Goal: Task Accomplishment & Management: Use online tool/utility

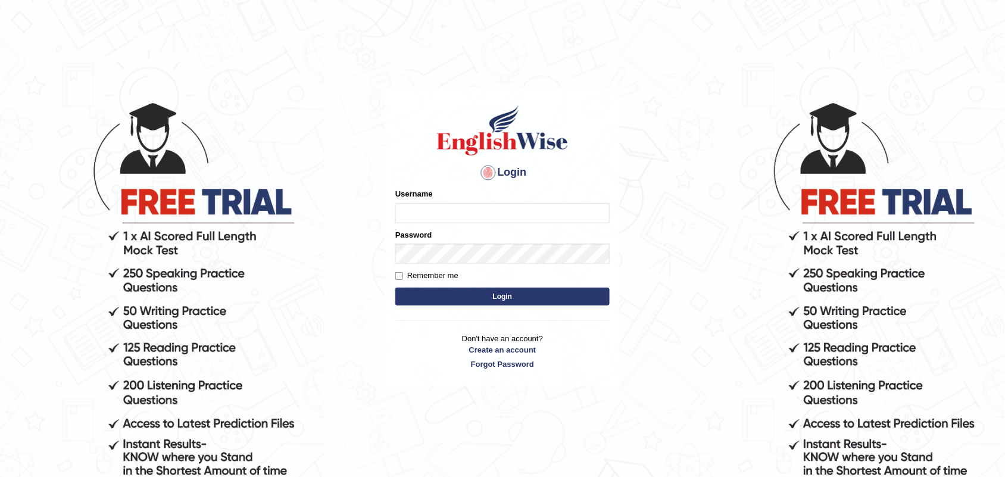
type input "Nicolas_pte"
drag, startPoint x: 0, startPoint y: 0, endPoint x: 485, endPoint y: 210, distance: 528.9
click at [485, 210] on input "[PERSON_NAME]" at bounding box center [502, 213] width 214 height 20
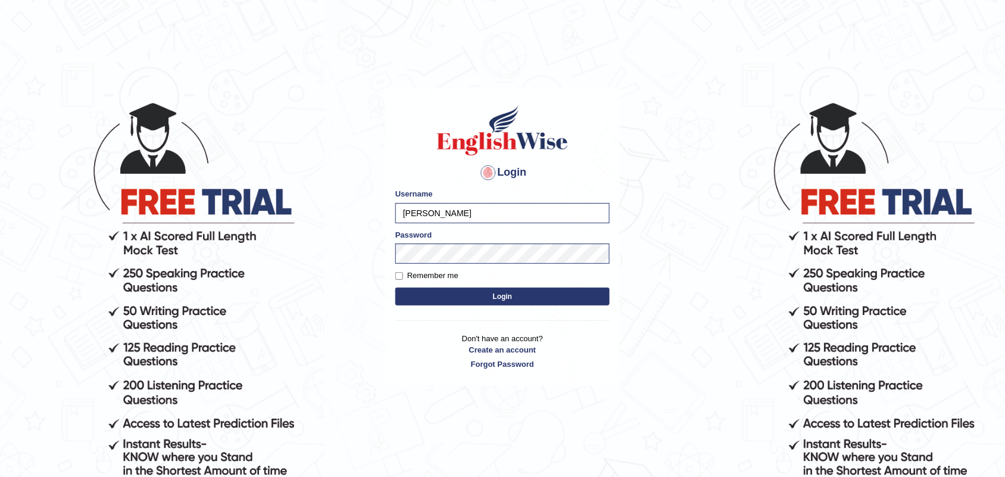
click at [442, 294] on button "Login" at bounding box center [502, 297] width 214 height 18
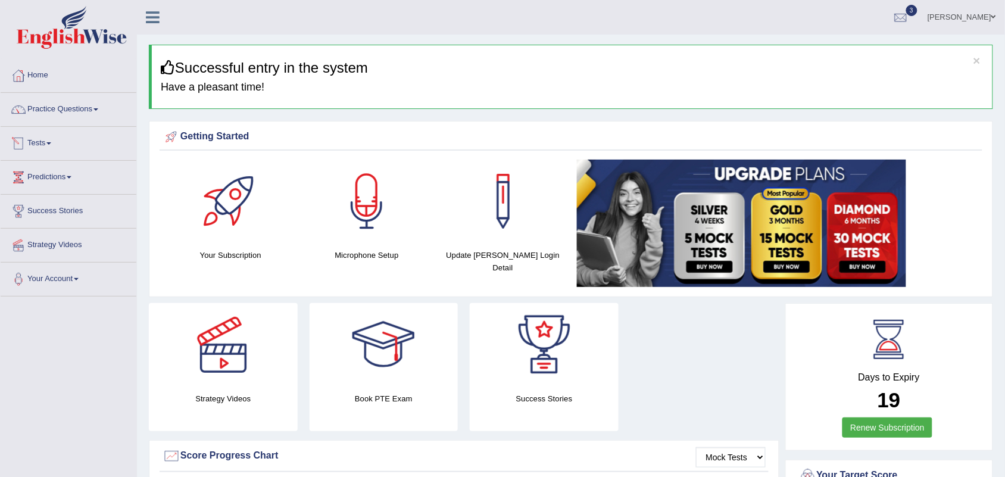
click at [42, 141] on link "Tests" at bounding box center [69, 142] width 136 height 30
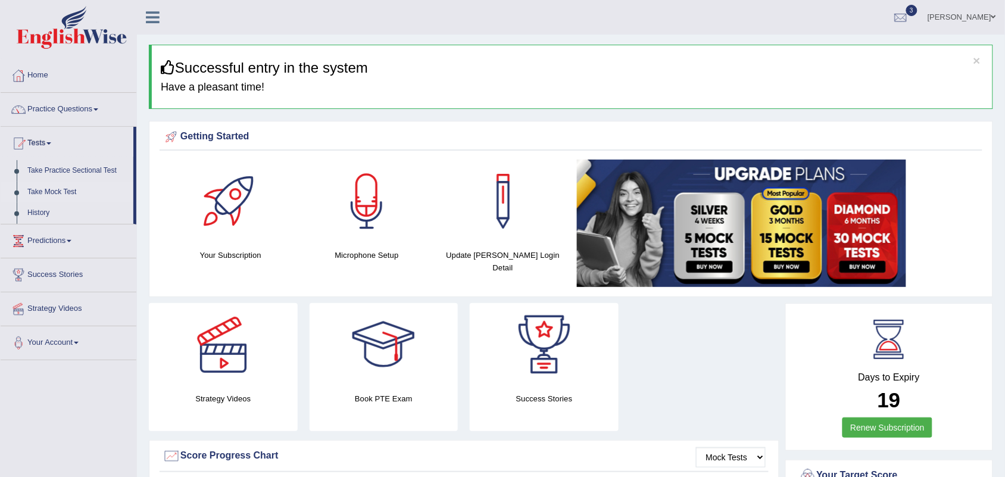
click at [46, 195] on link "Take Mock Test" at bounding box center [77, 192] width 111 height 21
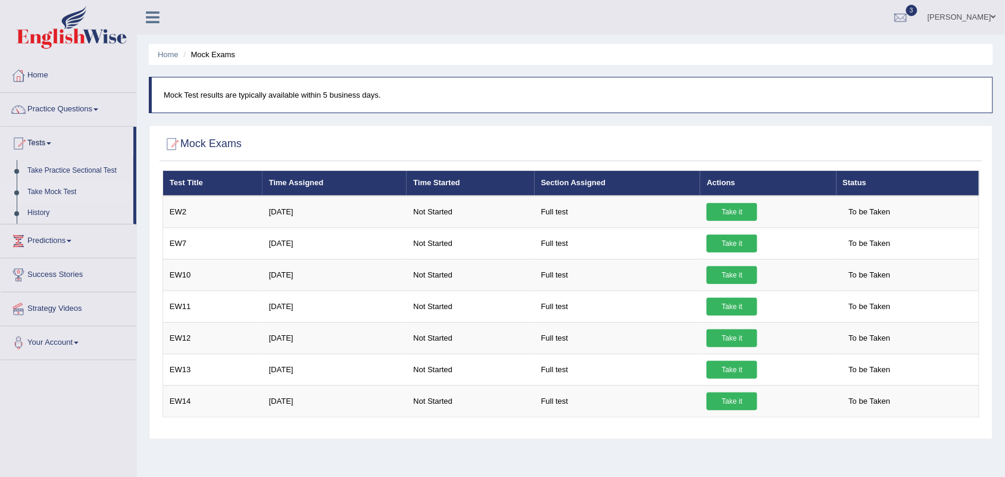
click at [54, 191] on link "Take Mock Test" at bounding box center [77, 192] width 111 height 21
click at [43, 213] on link "History" at bounding box center [77, 212] width 111 height 21
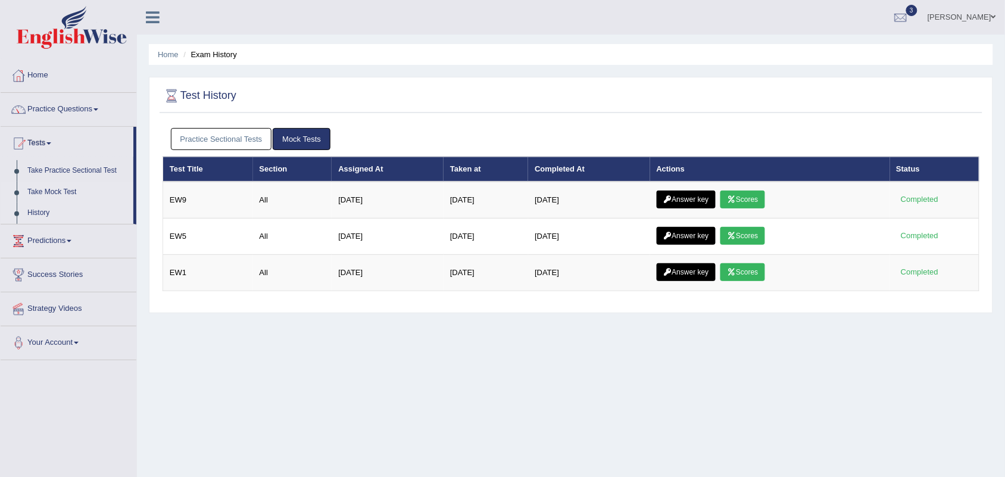
click at [55, 189] on link "Take Mock Test" at bounding box center [77, 192] width 111 height 21
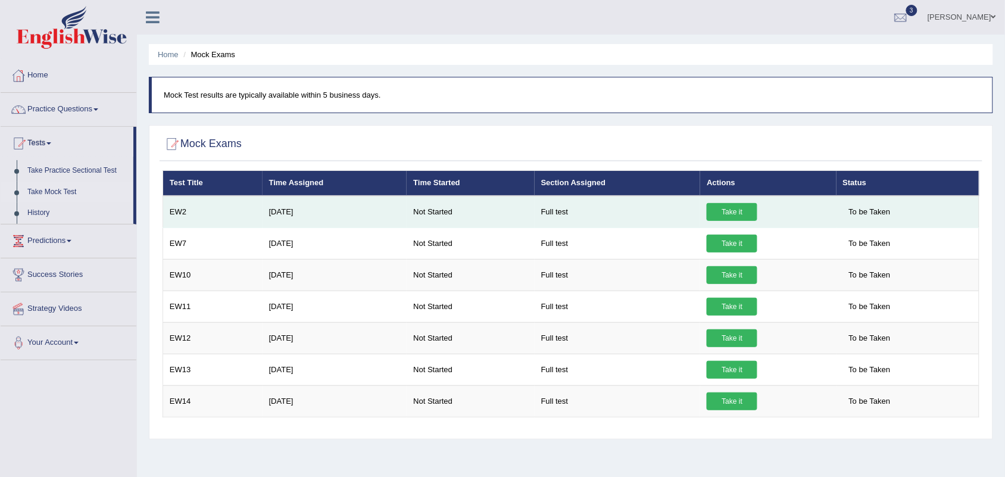
click at [731, 213] on link "Take it" at bounding box center [732, 212] width 51 height 18
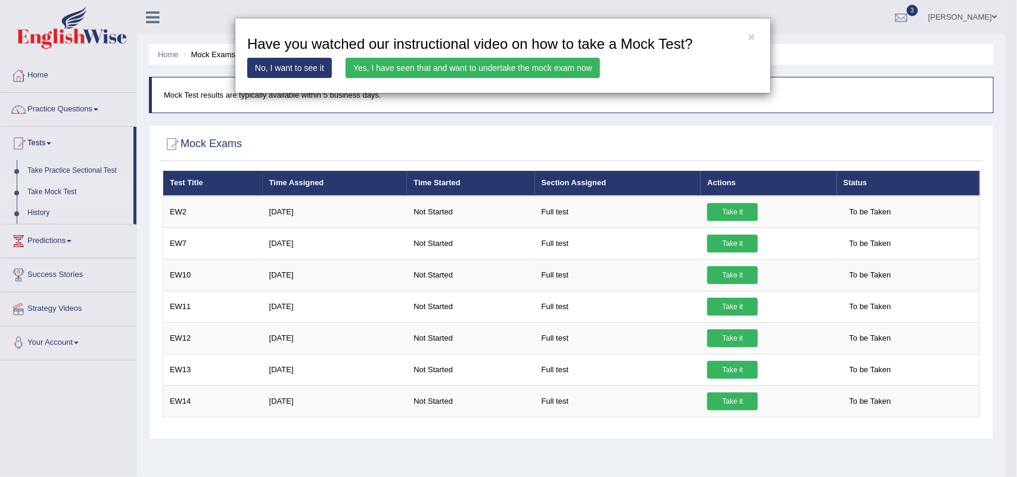
click at [478, 70] on link "Yes, I have seen that and want to undertake the mock exam now" at bounding box center [472, 68] width 254 height 20
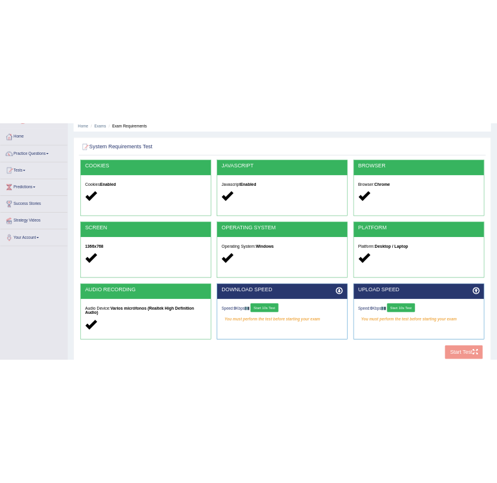
scroll to position [74, 0]
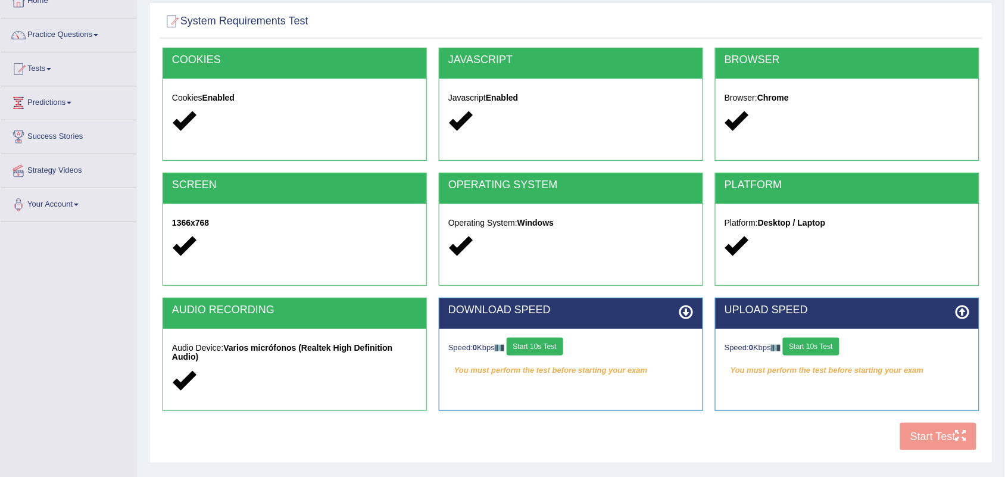
click at [531, 347] on button "Start 10s Test" at bounding box center [535, 347] width 57 height 18
click at [819, 339] on button "Start 10s Test" at bounding box center [811, 347] width 57 height 18
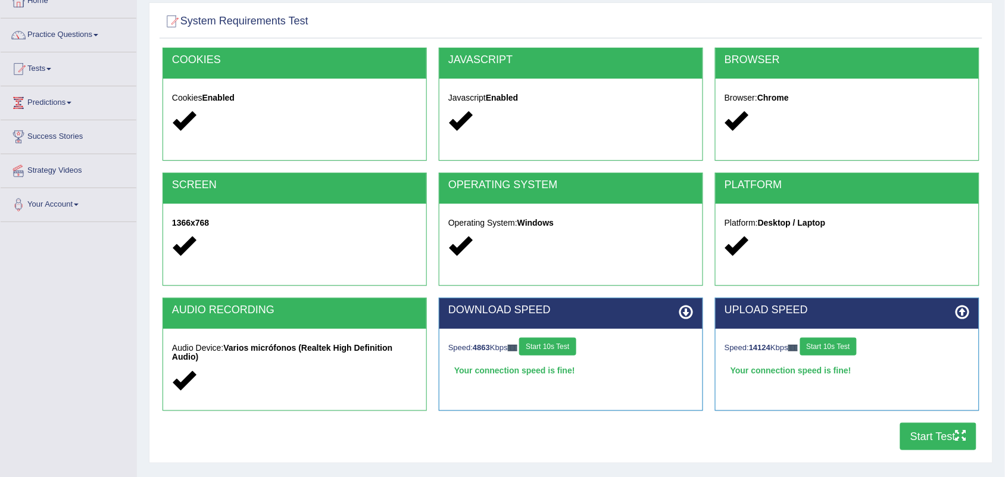
click at [924, 433] on button "Start Test" at bounding box center [938, 436] width 76 height 27
